Goal: Information Seeking & Learning: Learn about a topic

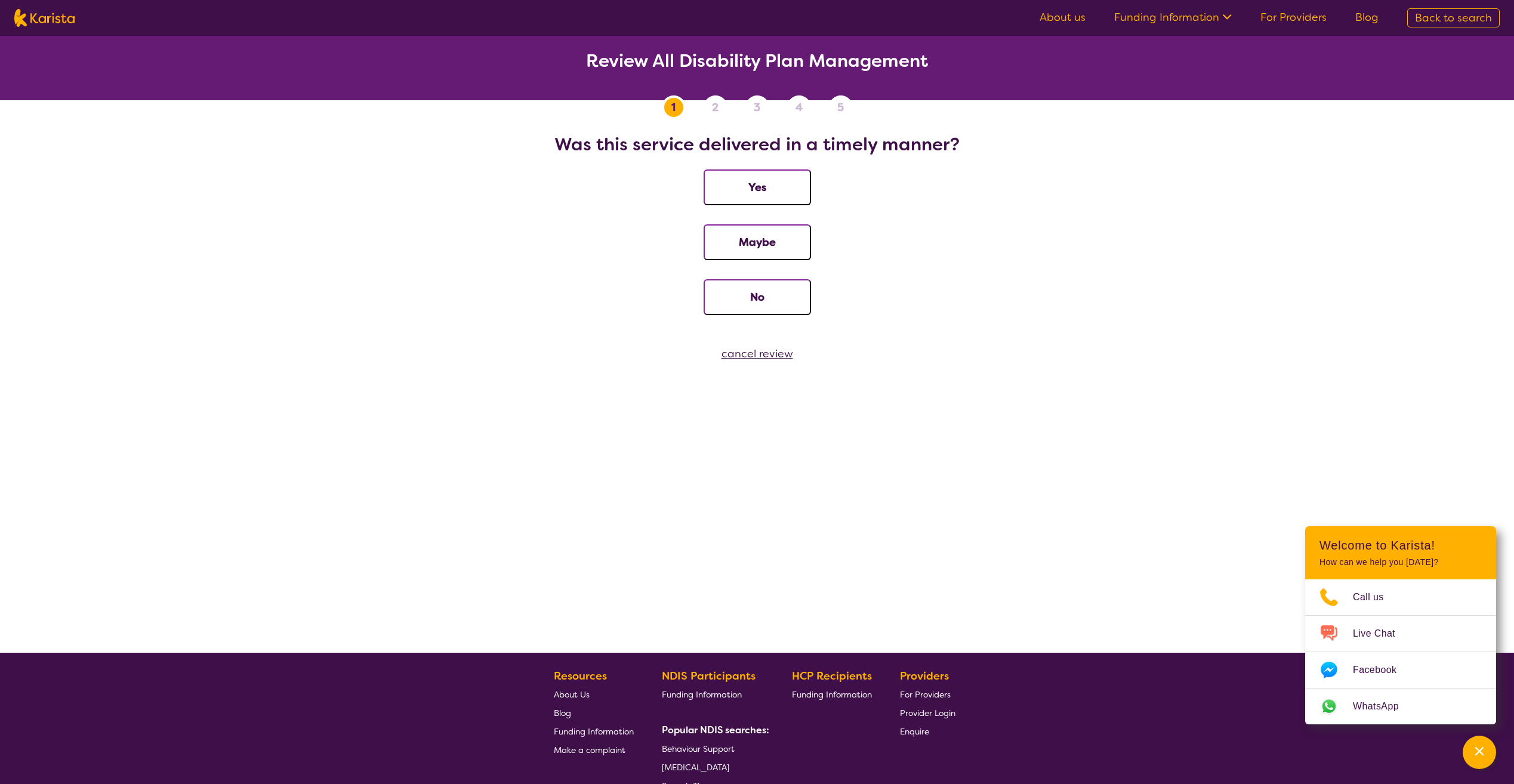
click at [1283, 20] on link "For Providers" at bounding box center [1293, 17] width 66 height 14
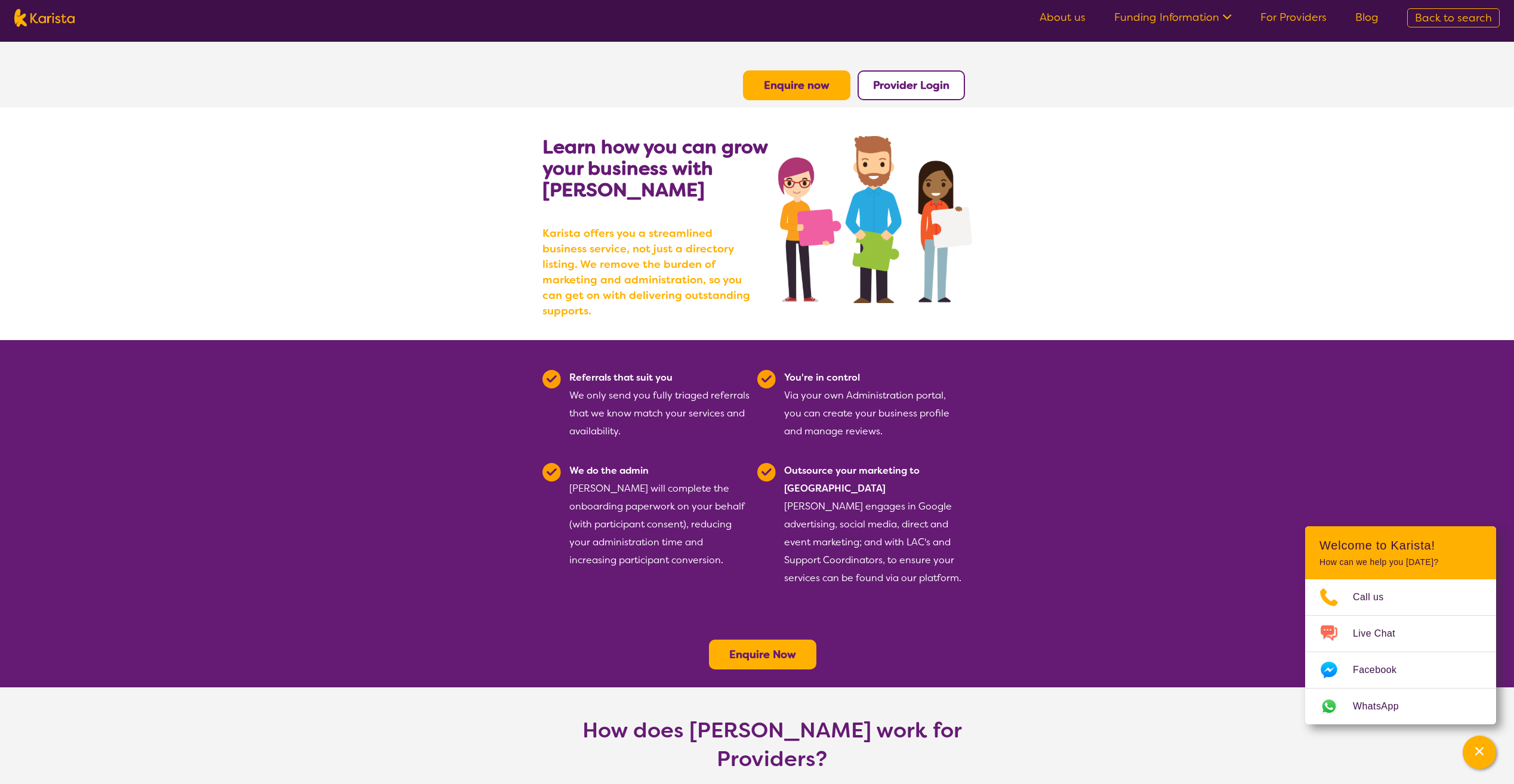
click at [1441, 25] on span "Back to search" at bounding box center [1453, 18] width 77 height 14
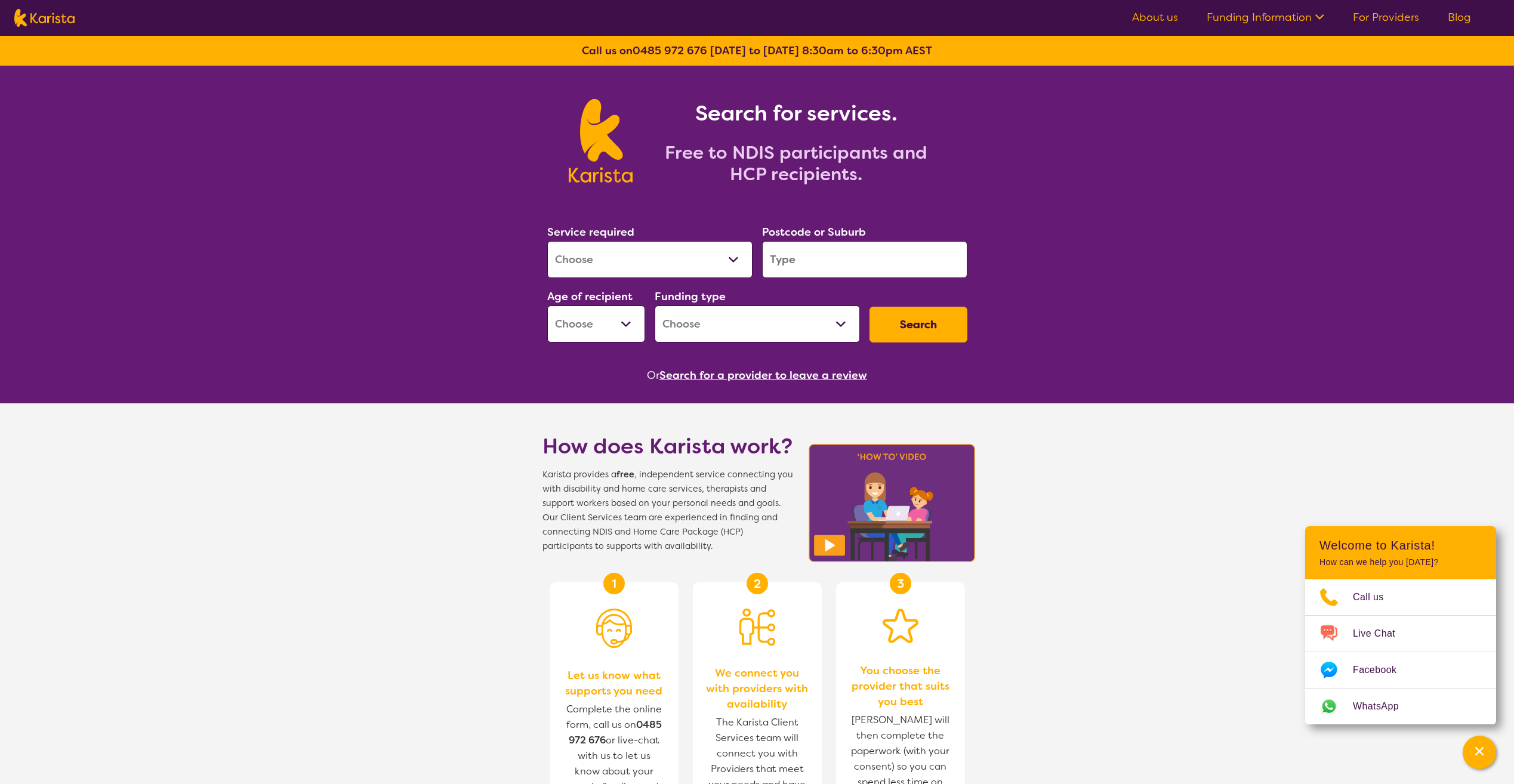
click at [615, 263] on select "Allied Health Assistant Assessment ([MEDICAL_DATA] or [MEDICAL_DATA]) Behaviour…" at bounding box center [650, 260] width 205 height 37
select select "NDIS Plan management"
click at [548, 243] on select "Allied Health Assistant Assessment ([MEDICAL_DATA] or [MEDICAL_DATA]) Behaviour…" at bounding box center [650, 260] width 205 height 37
select select "NDIS"
click at [625, 329] on select "Early Childhood - 0 to 9 Child - 10 to 11 Adolescent - 12 to 17 Adult - 18 to 6…" at bounding box center [596, 324] width 98 height 37
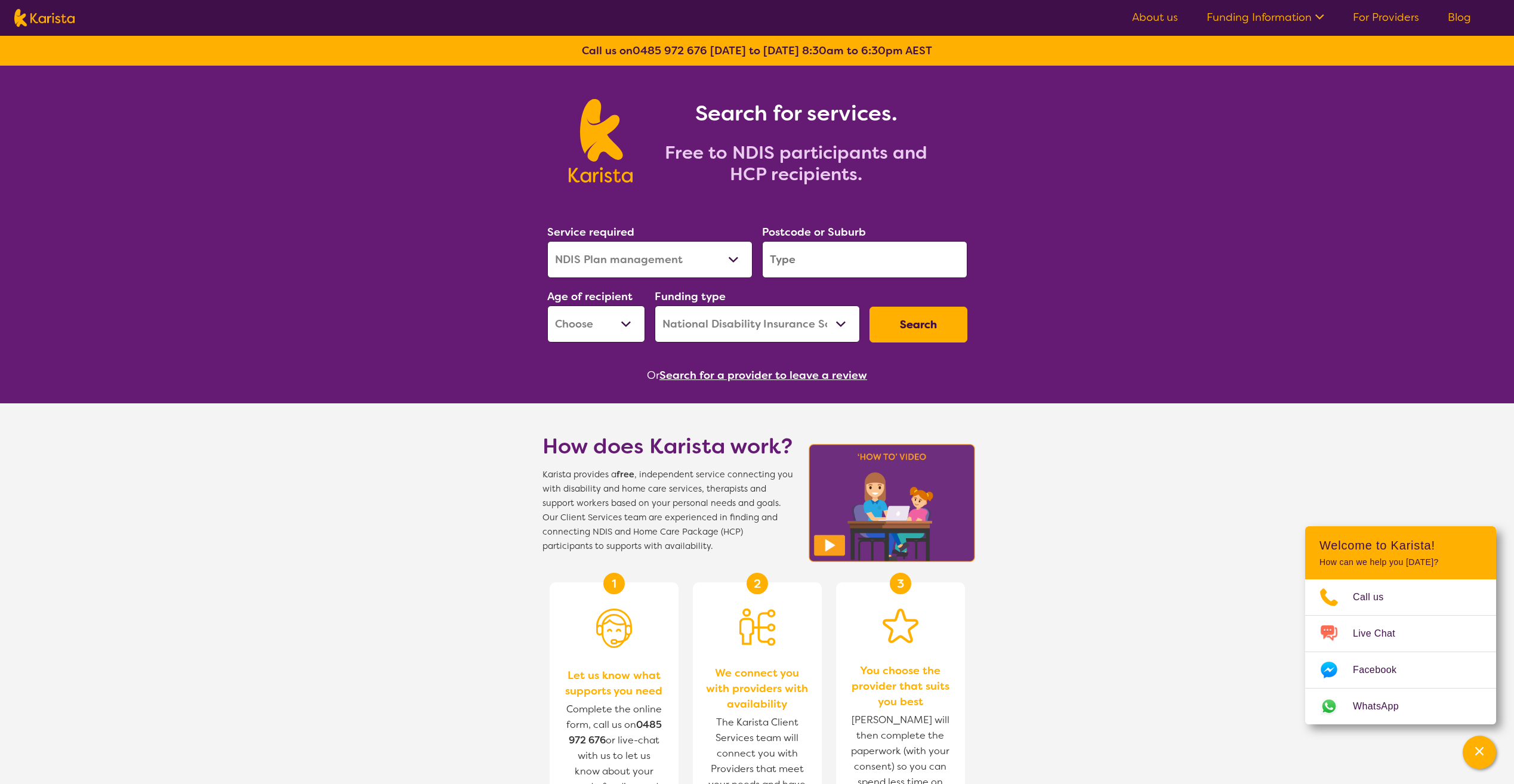
click at [625, 329] on select "Early Childhood - 0 to 9 Child - 10 to 11 Adolescent - 12 to 17 Adult - 18 to 6…" at bounding box center [596, 324] width 98 height 37
click at [836, 271] on input "search" at bounding box center [865, 260] width 205 height 37
click at [707, 328] on select "Home Care Package (HCP) National Disability Insurance Scheme (NDIS) I don't know" at bounding box center [757, 324] width 205 height 37
click at [894, 327] on button "Search" at bounding box center [919, 324] width 98 height 36
click at [896, 327] on button "Search" at bounding box center [919, 324] width 98 height 36
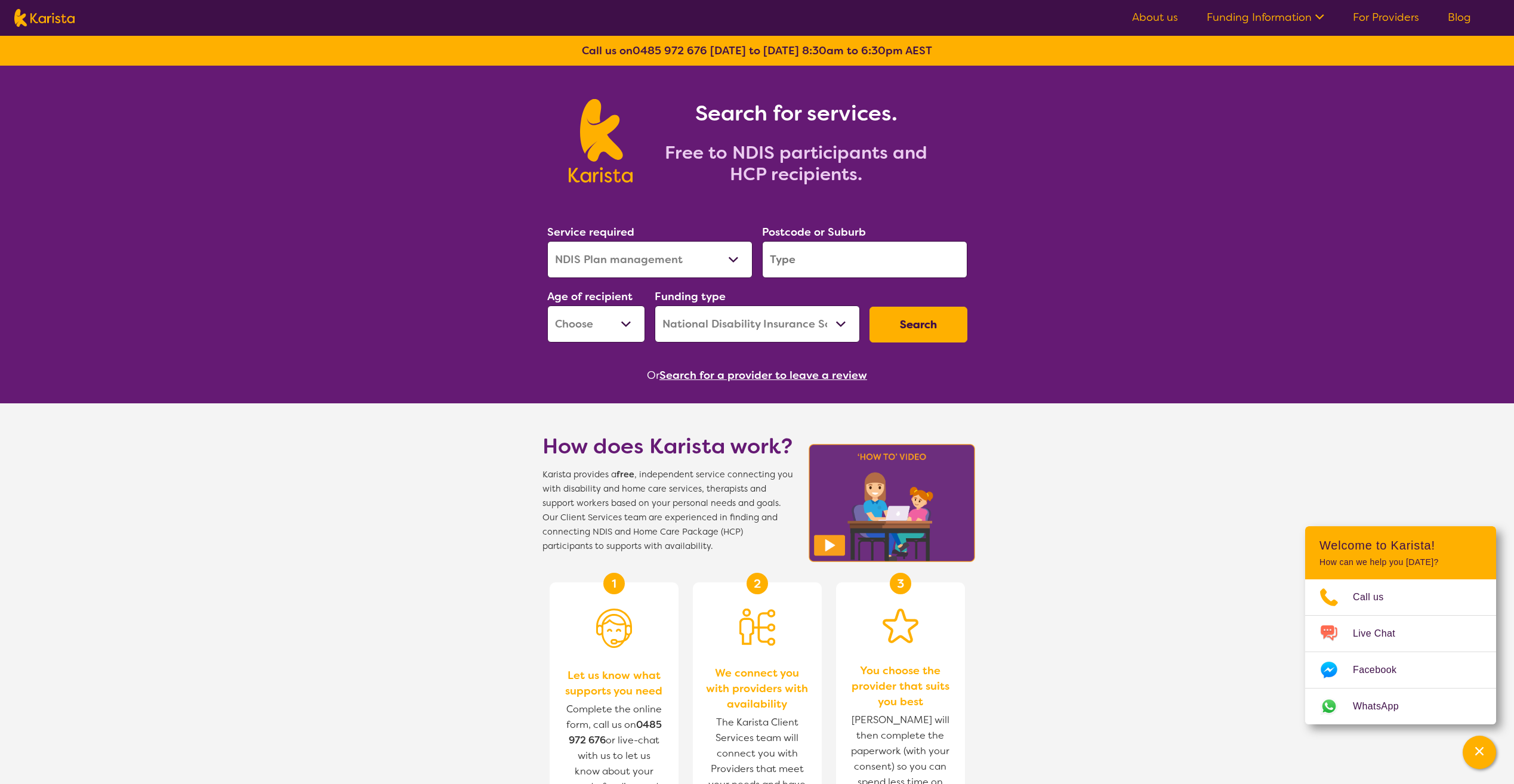
click at [814, 266] on input "search" at bounding box center [865, 260] width 205 height 37
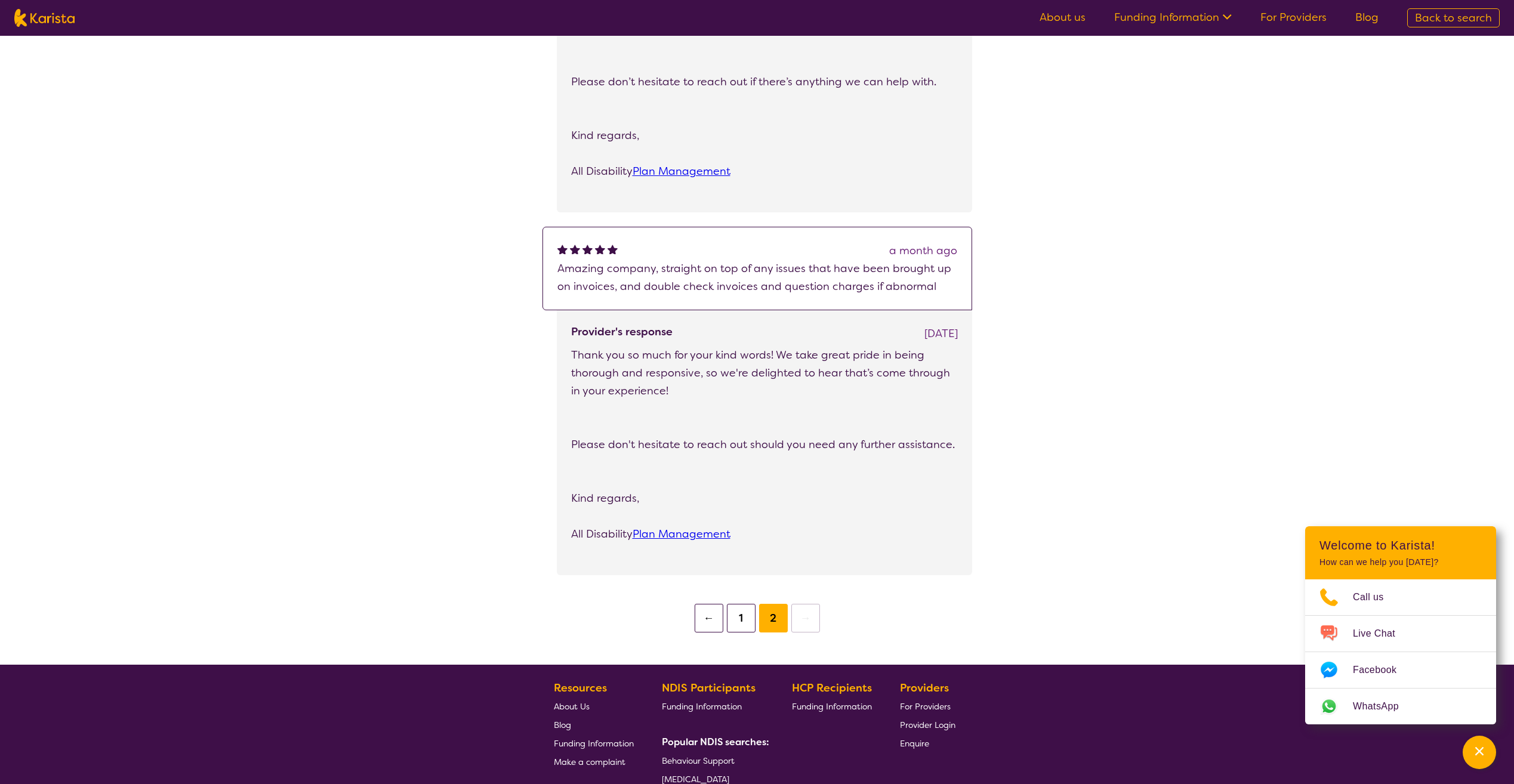
scroll to position [1574, 0]
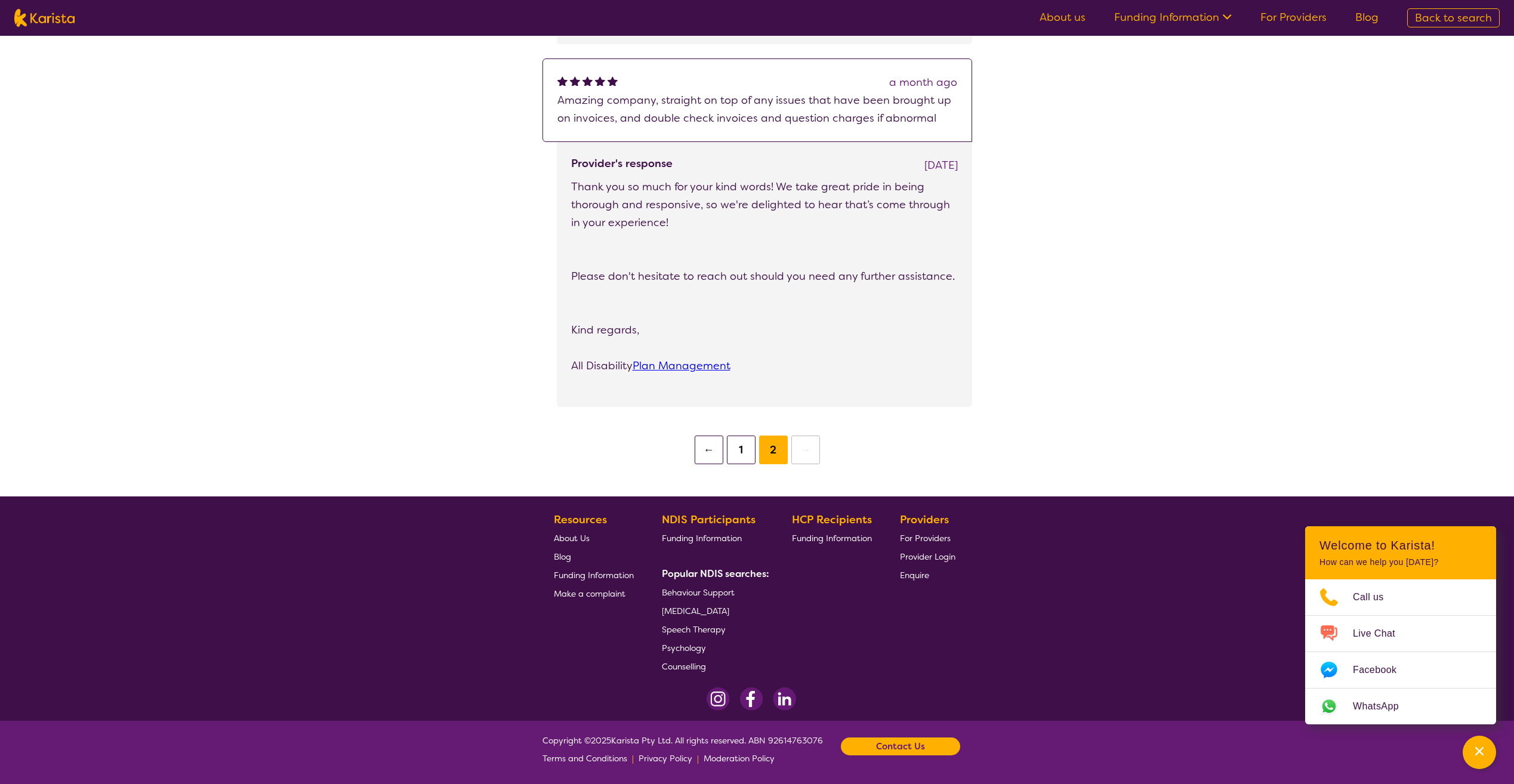
click at [741, 435] on button "1" at bounding box center [741, 449] width 28 height 28
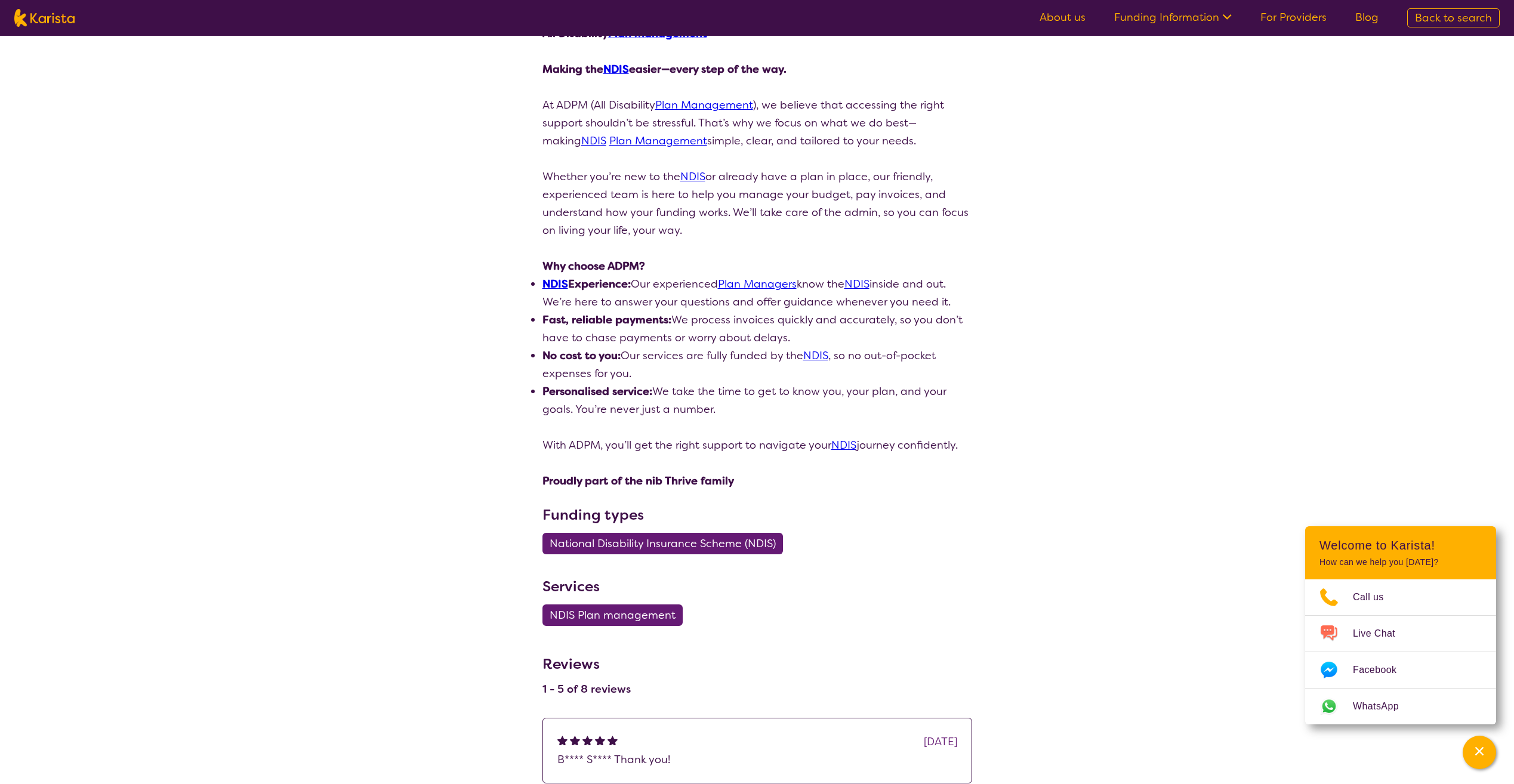
scroll to position [179, 0]
